Goal: Navigation & Orientation: Find specific page/section

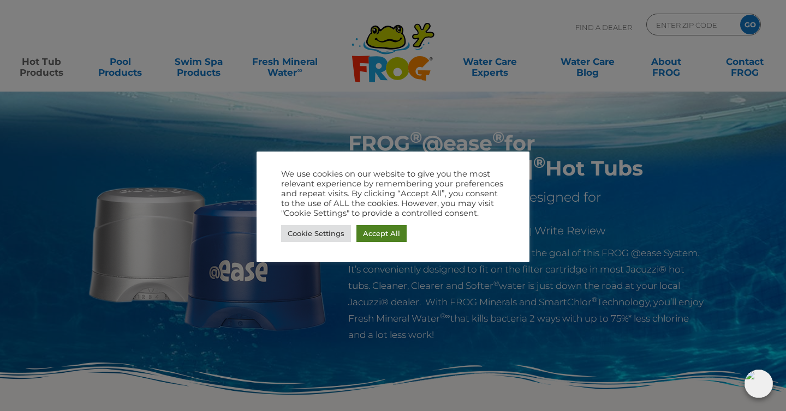
click at [385, 236] on link "Accept All" at bounding box center [381, 233] width 50 height 17
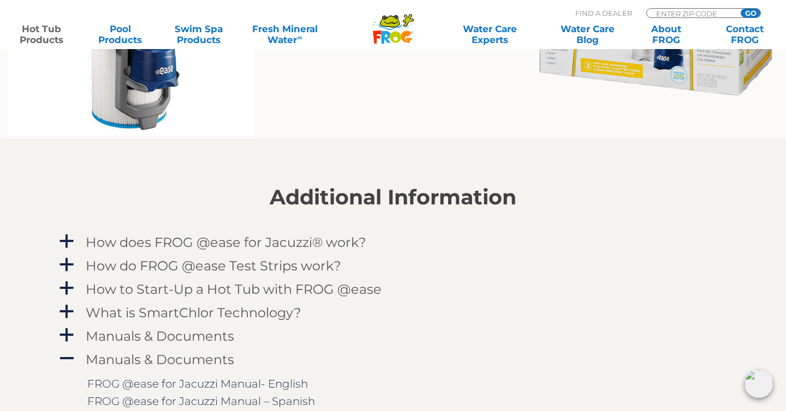
scroll to position [972, 0]
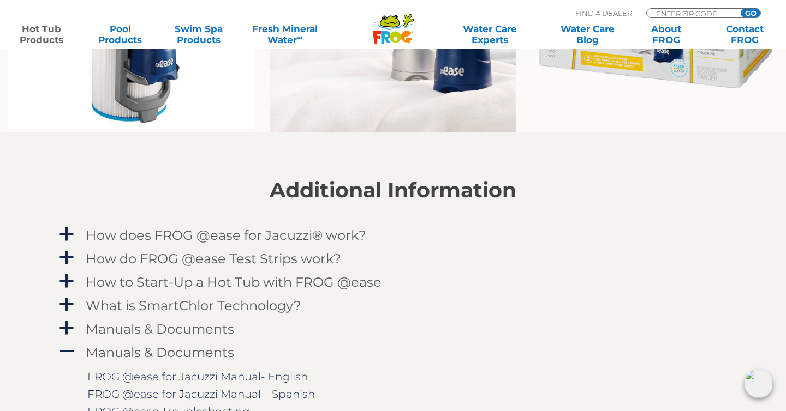
click at [385, 236] on div "How does FROG @ease for Jacuzzi® work?" at bounding box center [368, 235] width 571 height 20
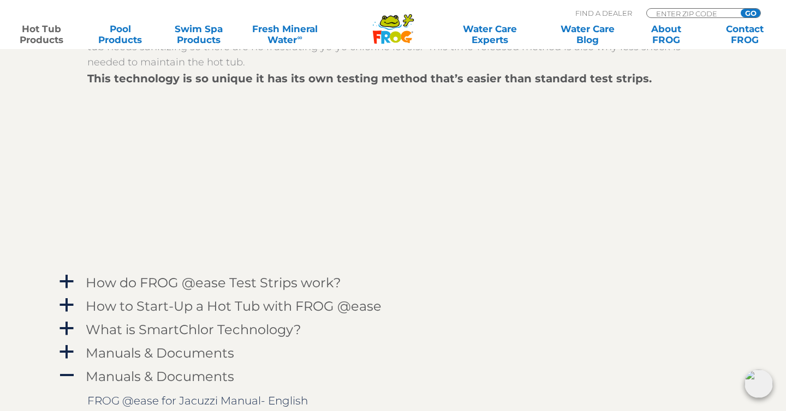
scroll to position [1263, 0]
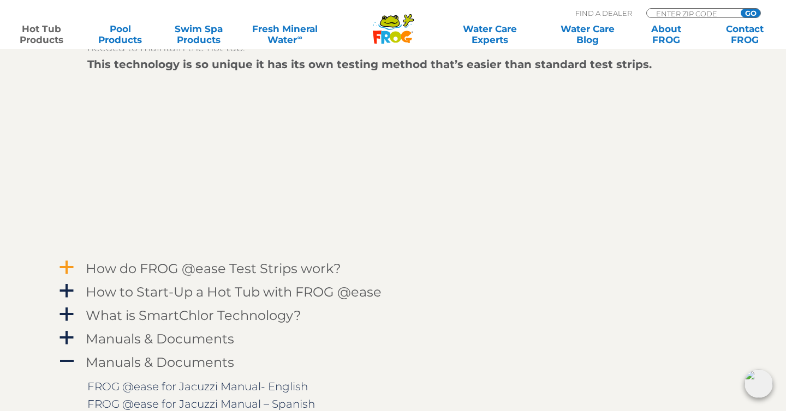
click at [313, 268] on h4 "How do FROG @ease Test Strips work?" at bounding box center [213, 268] width 255 height 15
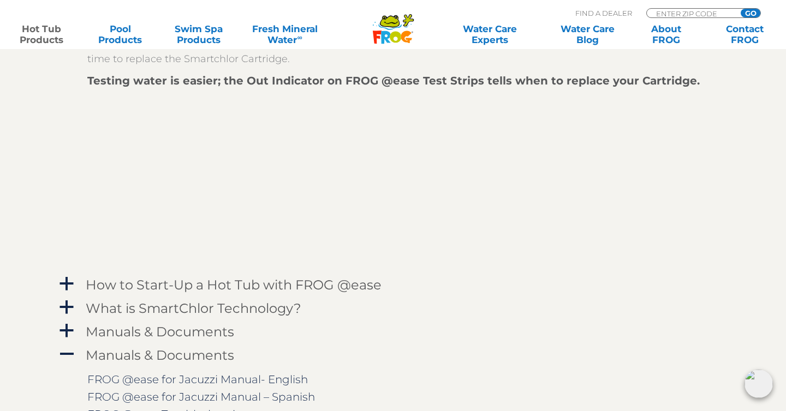
scroll to position [1826, 0]
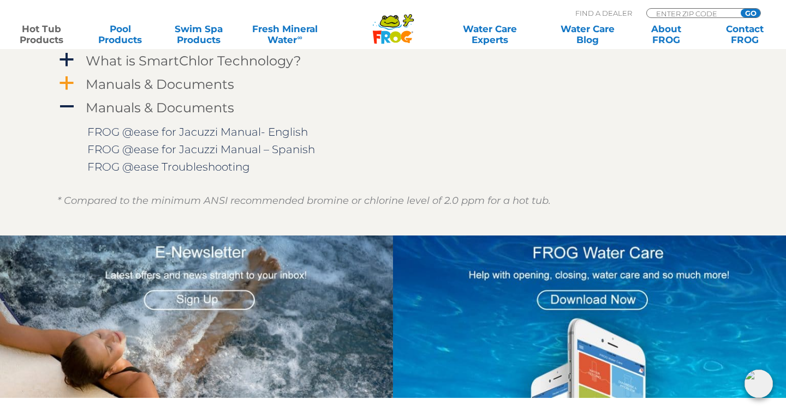
click at [307, 88] on div "Manuals & Documents" at bounding box center [368, 84] width 571 height 20
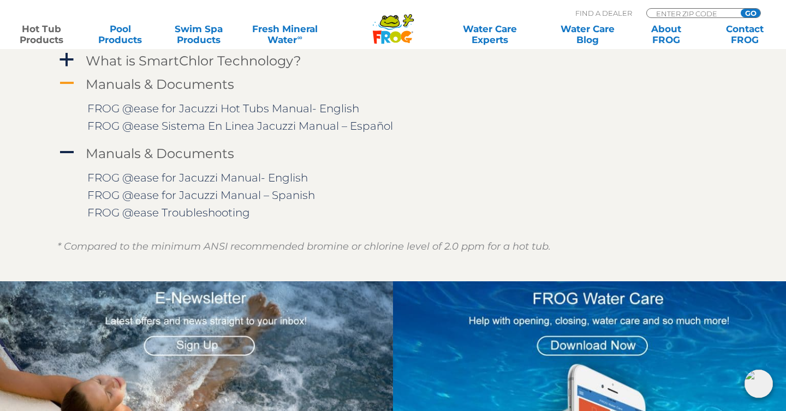
scroll to position [1769, 0]
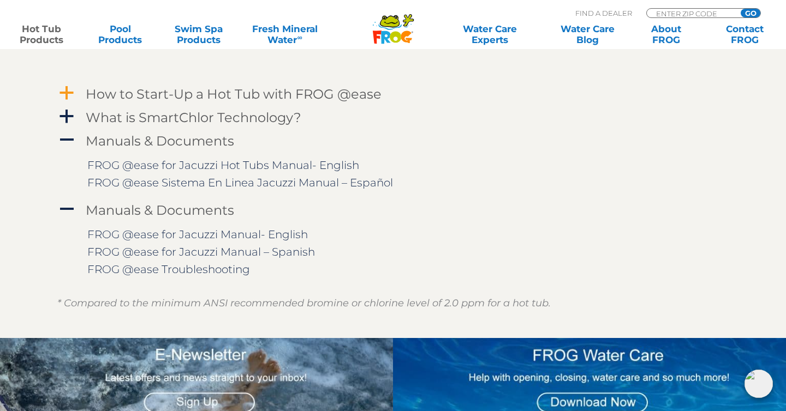
click at [307, 88] on h4 "How to Start-Up a Hot Tub with FROG @ease" at bounding box center [234, 94] width 296 height 15
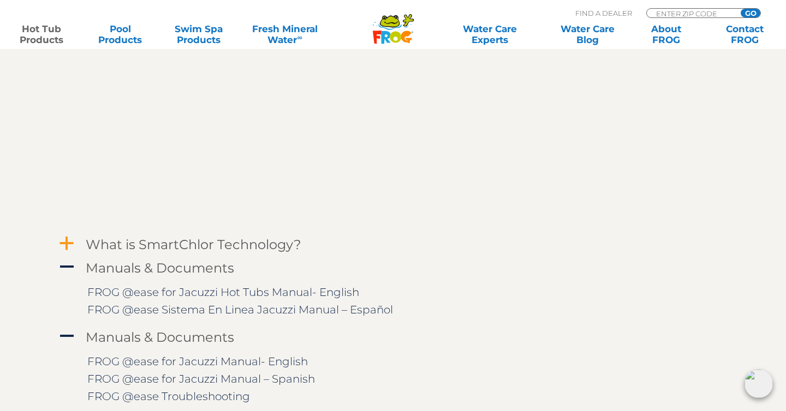
scroll to position [1832, 0]
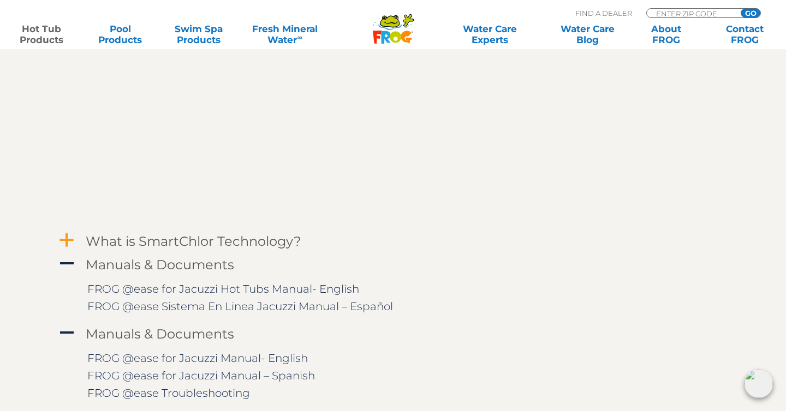
click at [251, 243] on h4 "What is SmartChlor Technology?" at bounding box center [193, 241] width 215 height 15
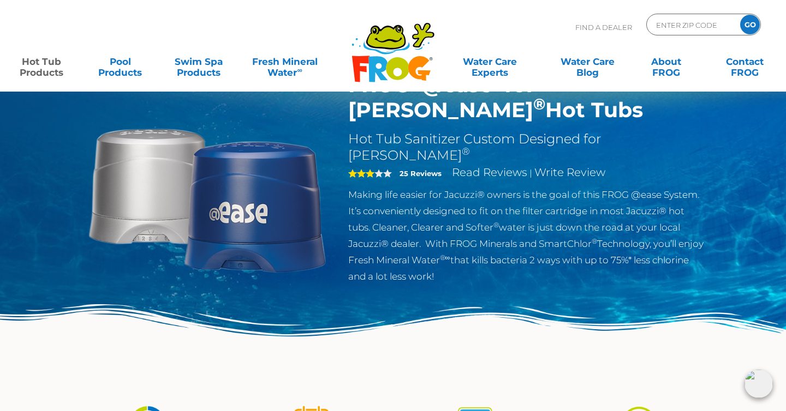
scroll to position [0, 0]
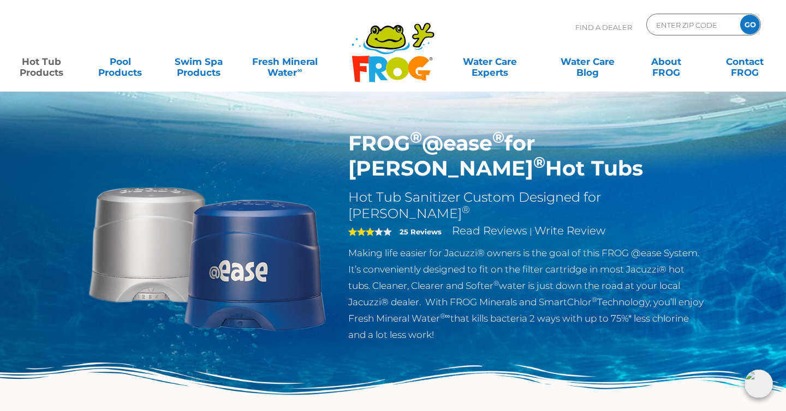
click at [278, 260] on img at bounding box center [207, 256] width 250 height 250
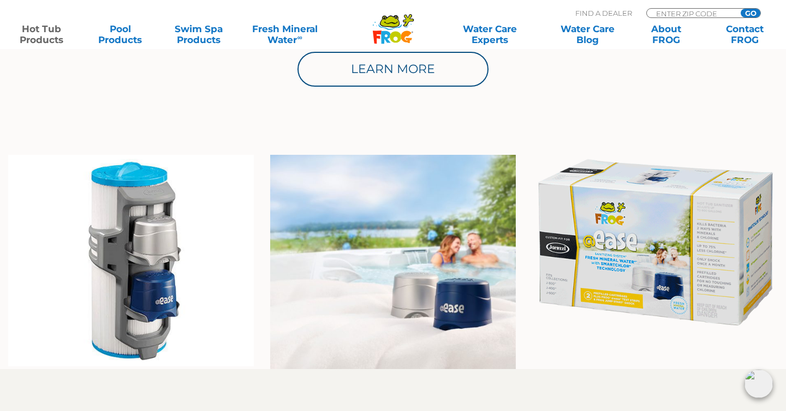
scroll to position [735, 0]
click at [595, 254] on img at bounding box center [654, 242] width 245 height 176
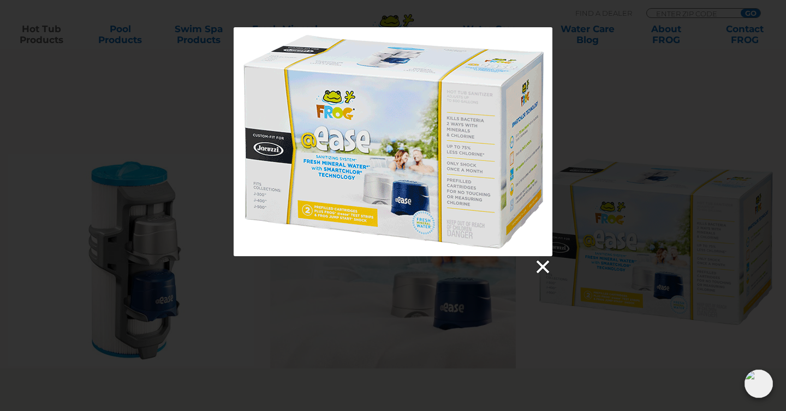
click at [542, 267] on link at bounding box center [542, 267] width 16 height 16
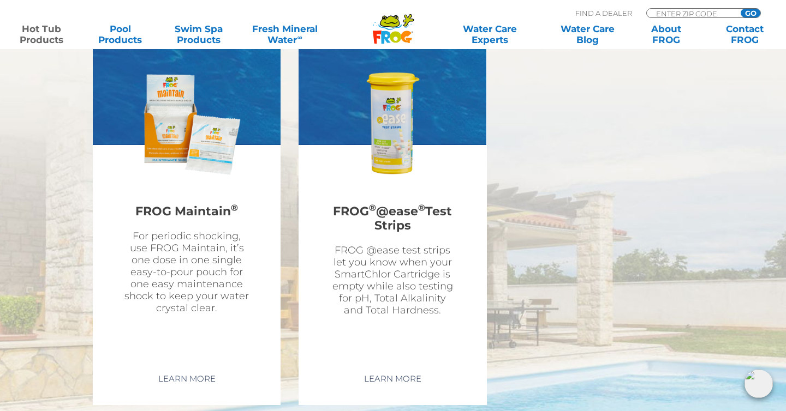
scroll to position [4457, 0]
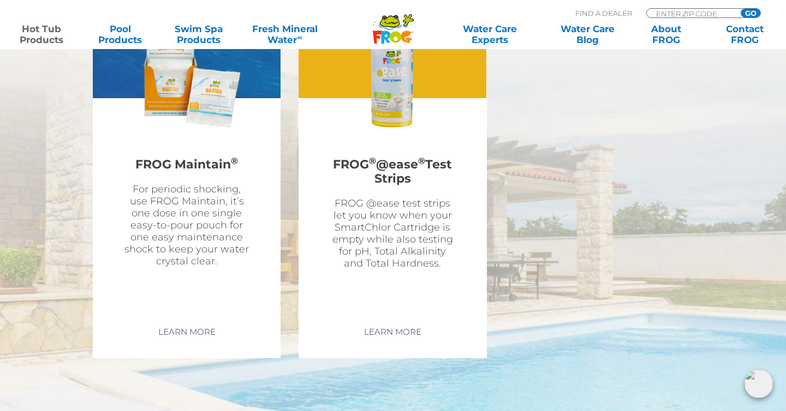
click at [399, 121] on img at bounding box center [392, 77] width 127 height 127
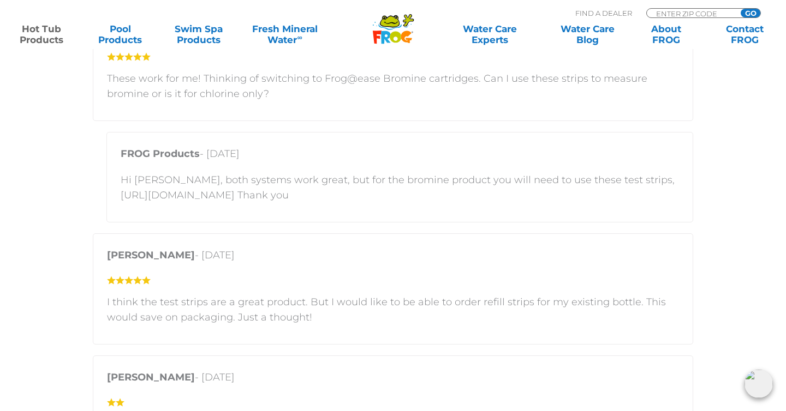
scroll to position [1513, 0]
click at [667, 14] on input "Zip Code Form" at bounding box center [692, 13] width 74 height 9
type input "0"
type input "92081"
click at [740, 9] on input "GO" at bounding box center [750, 13] width 20 height 9
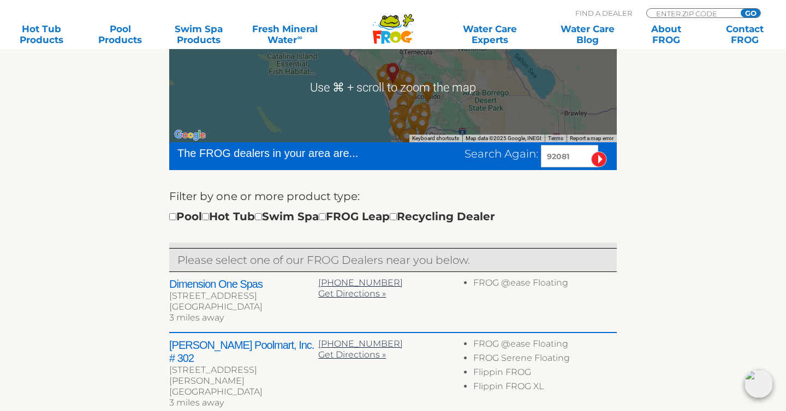
scroll to position [249, 0]
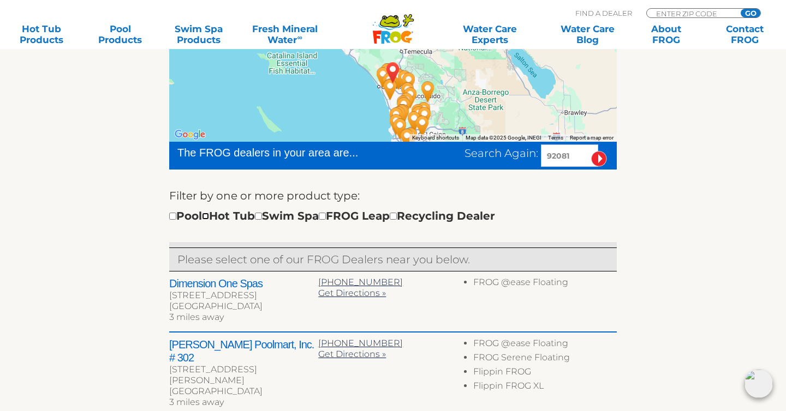
click at [209, 215] on input "checkbox" at bounding box center [205, 216] width 7 height 7
checkbox input "true"
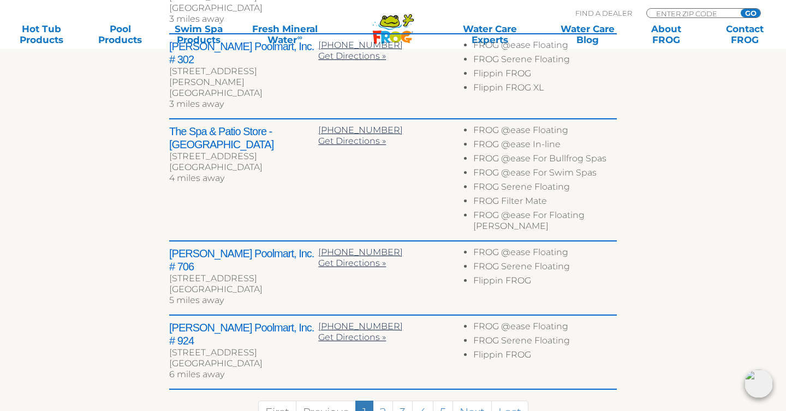
scroll to position [561, 0]
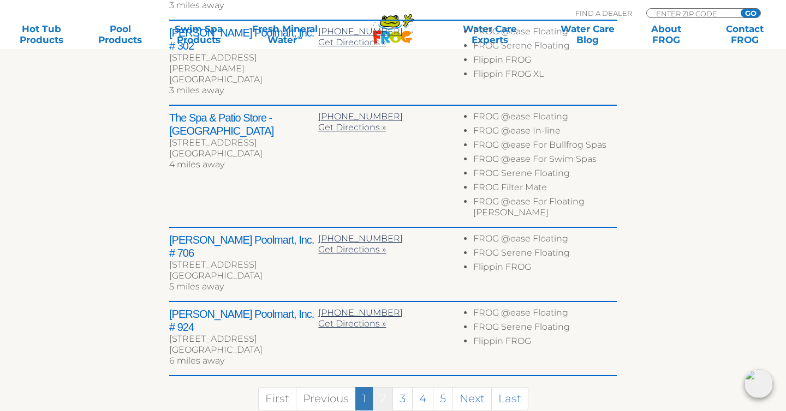
click at [382, 387] on link "2" at bounding box center [383, 398] width 20 height 23
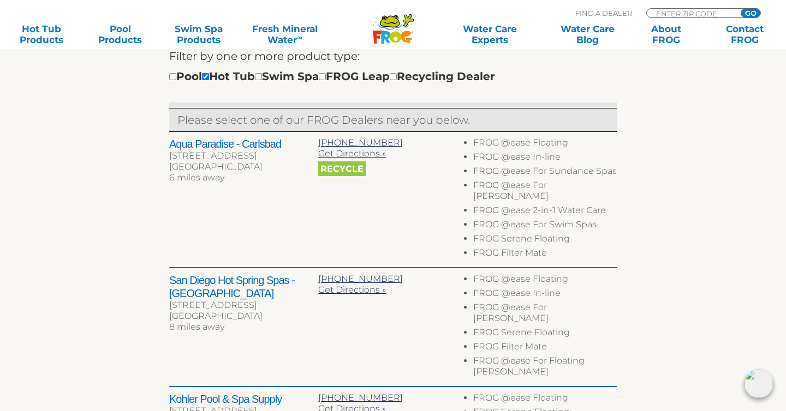
scroll to position [387, 0]
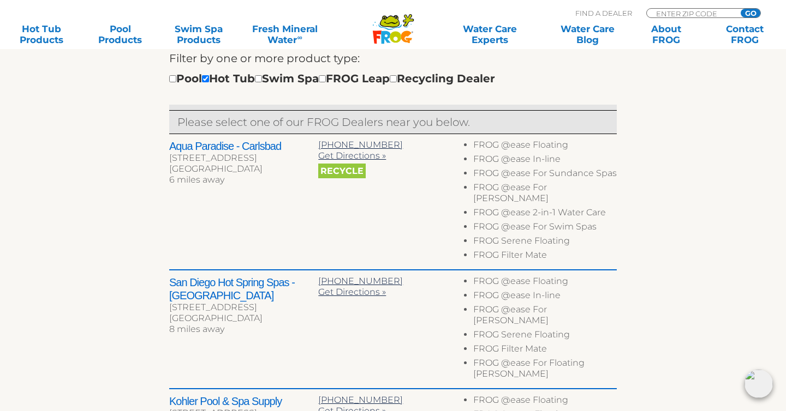
drag, startPoint x: 263, startPoint y: 171, endPoint x: 166, endPoint y: 159, distance: 97.3
click at [165, 158] on div "← Move left → Move right ↑ Move up ↓ Move down + Zoom in - Zoom out Home Jump l…" at bounding box center [392, 282] width 671 height 800
copy div "6992 El Camino Real Ste 105 Carlsbad, CA 92009"
